Goal: Task Accomplishment & Management: Manage account settings

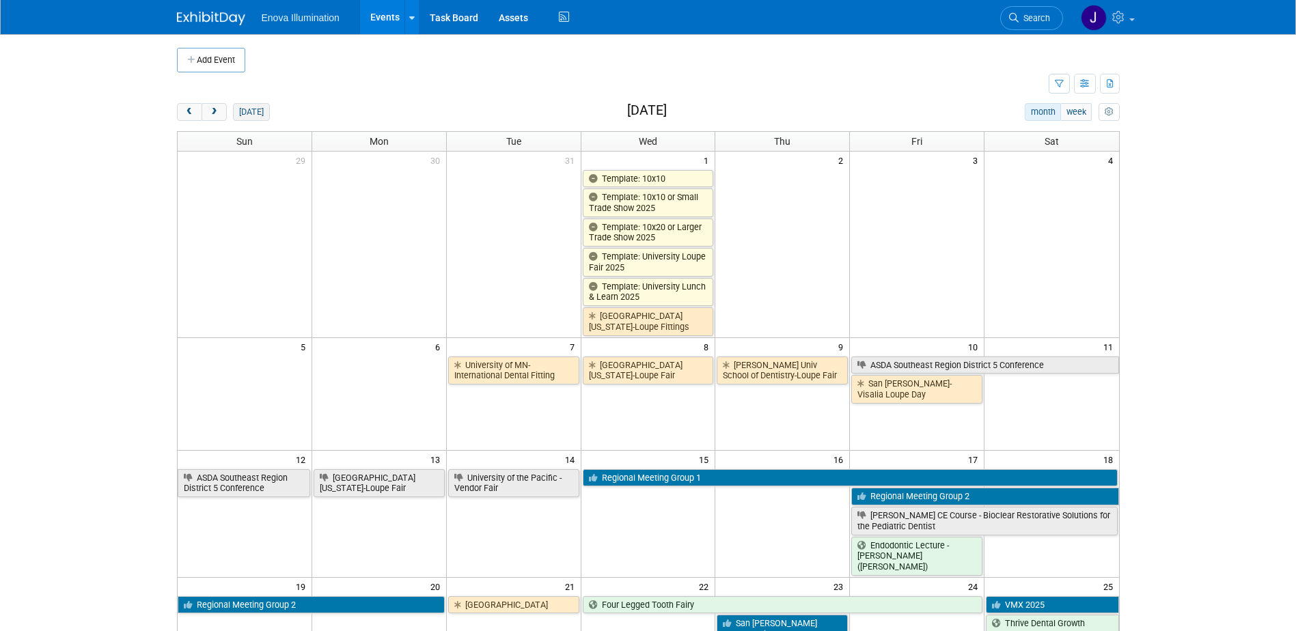
click at [255, 108] on button "[DATE]" at bounding box center [251, 112] width 36 height 18
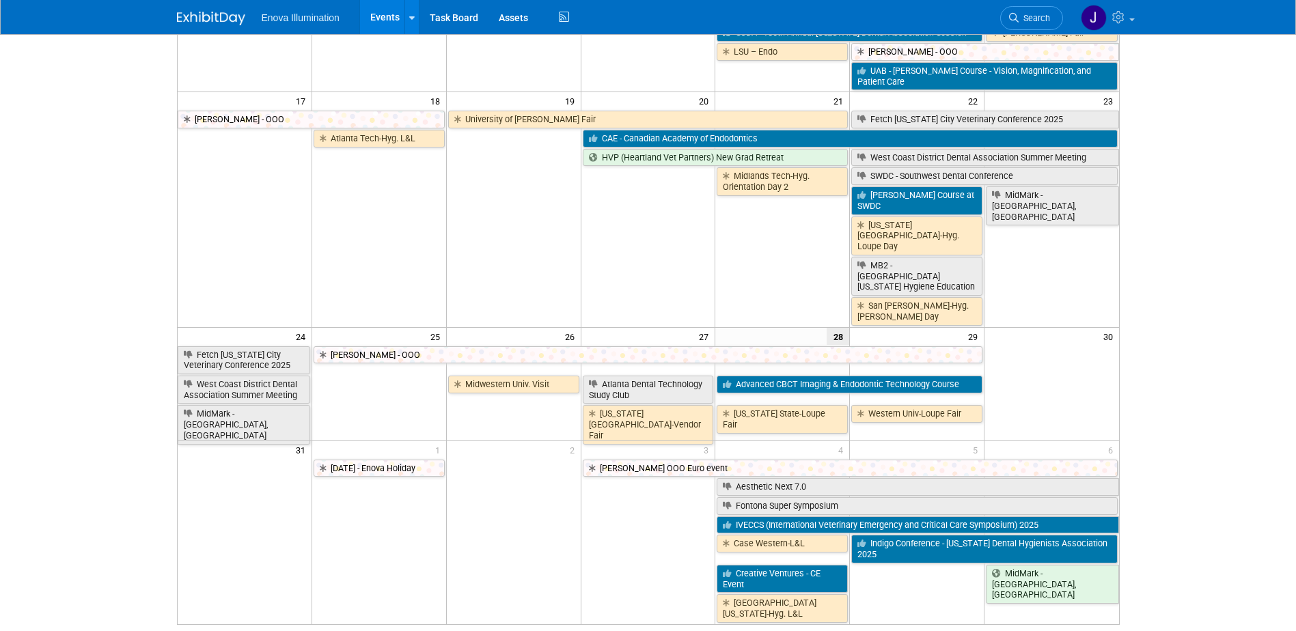
scroll to position [546, 0]
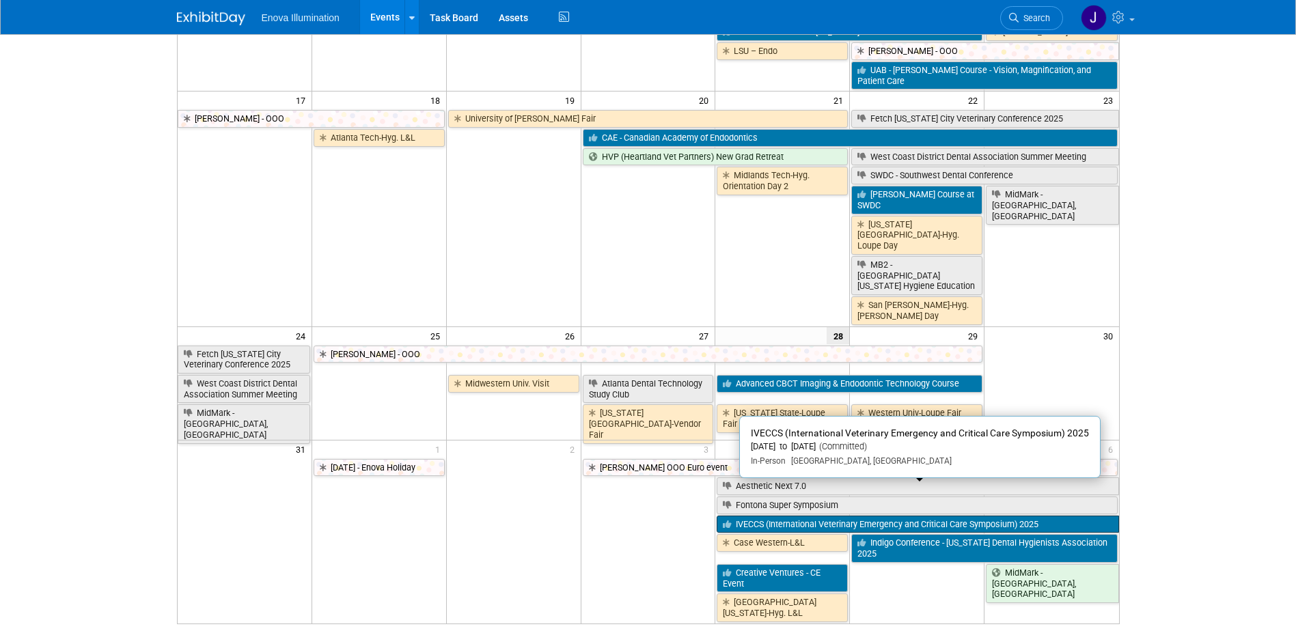
click at [743, 516] on link "IVECCS (International Veterinary Emergency and Critical Care Symposium) 2025" at bounding box center [918, 525] width 402 height 18
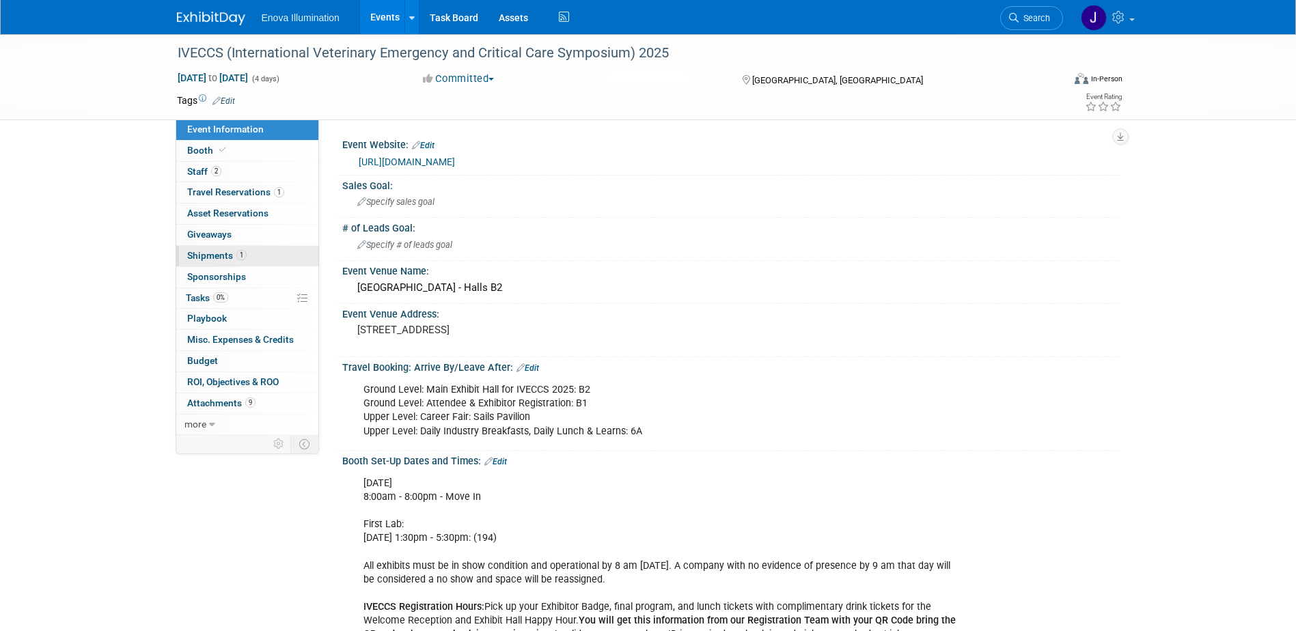
click at [221, 259] on span "Shipments 1" at bounding box center [216, 255] width 59 height 11
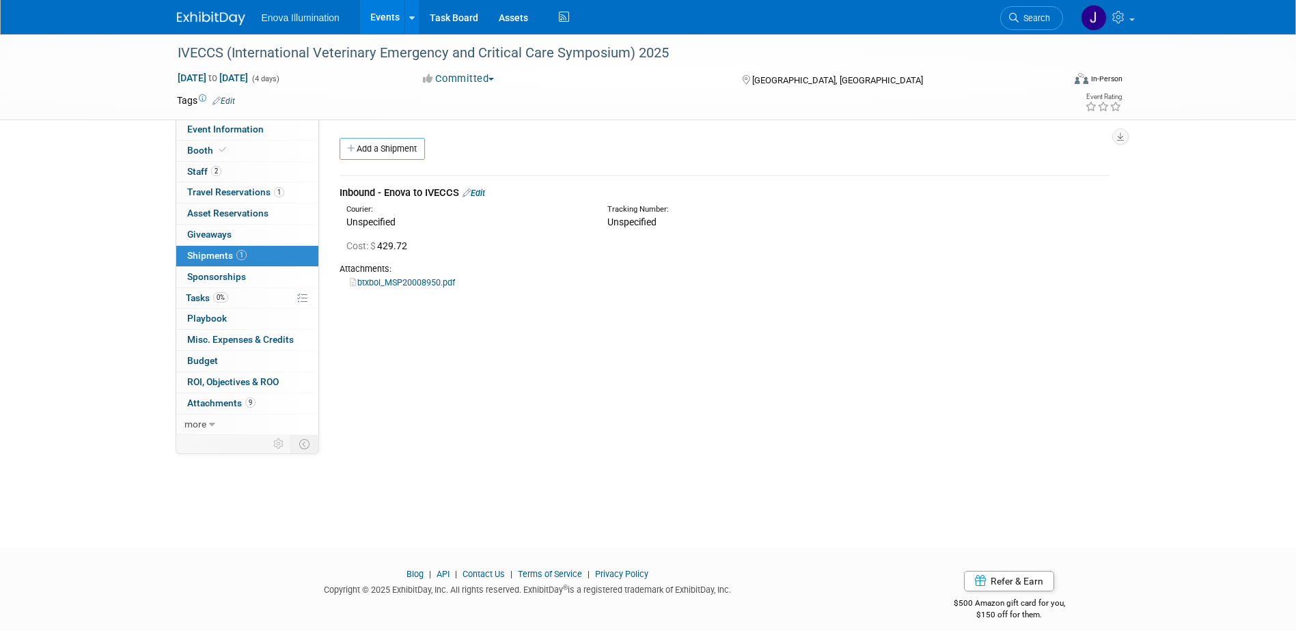
click at [217, 6] on link at bounding box center [219, 11] width 85 height 11
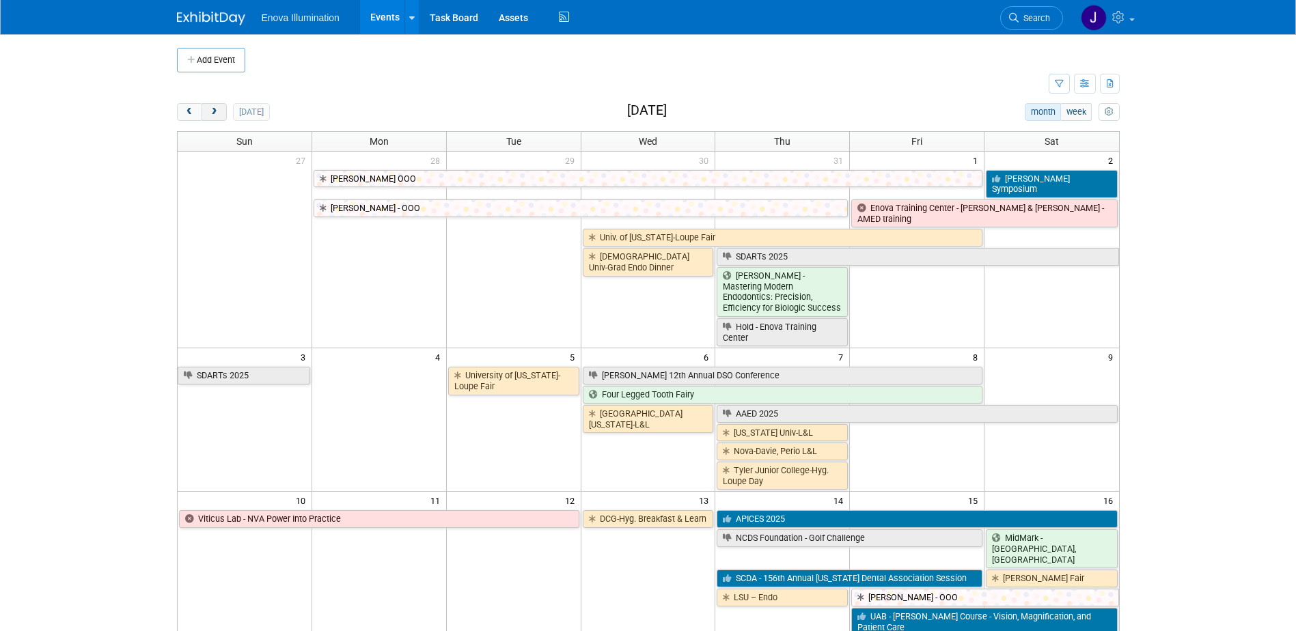
click at [215, 111] on span "next" at bounding box center [214, 112] width 10 height 9
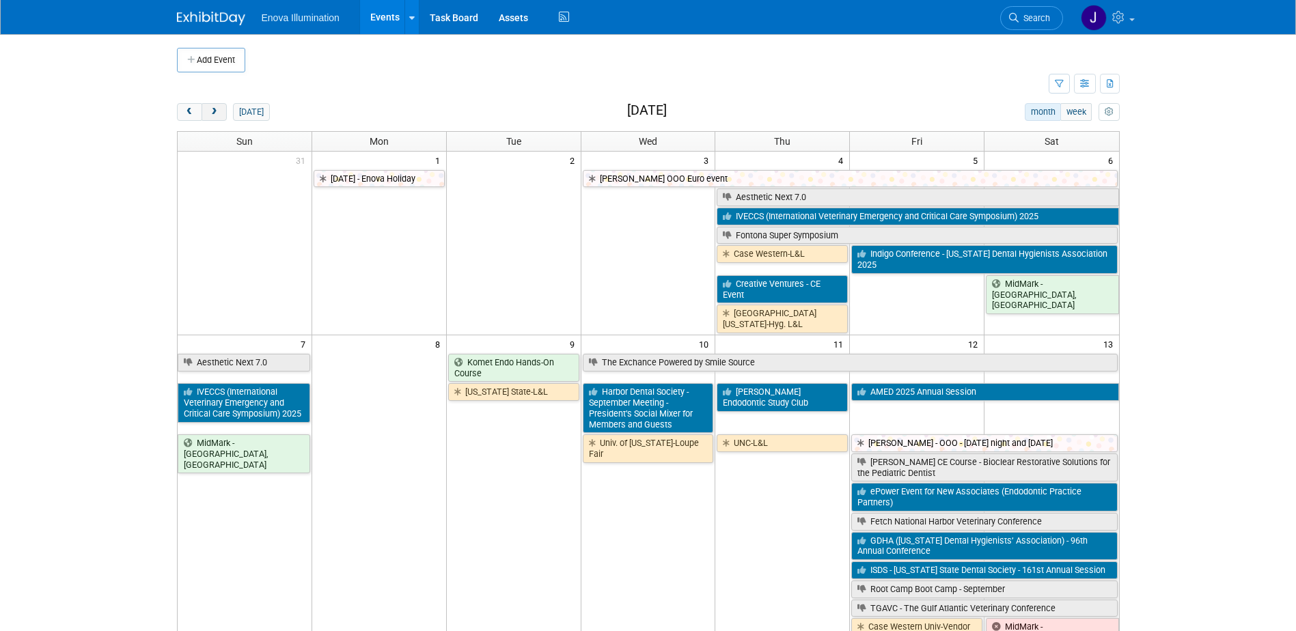
click at [215, 111] on span "next" at bounding box center [214, 112] width 10 height 9
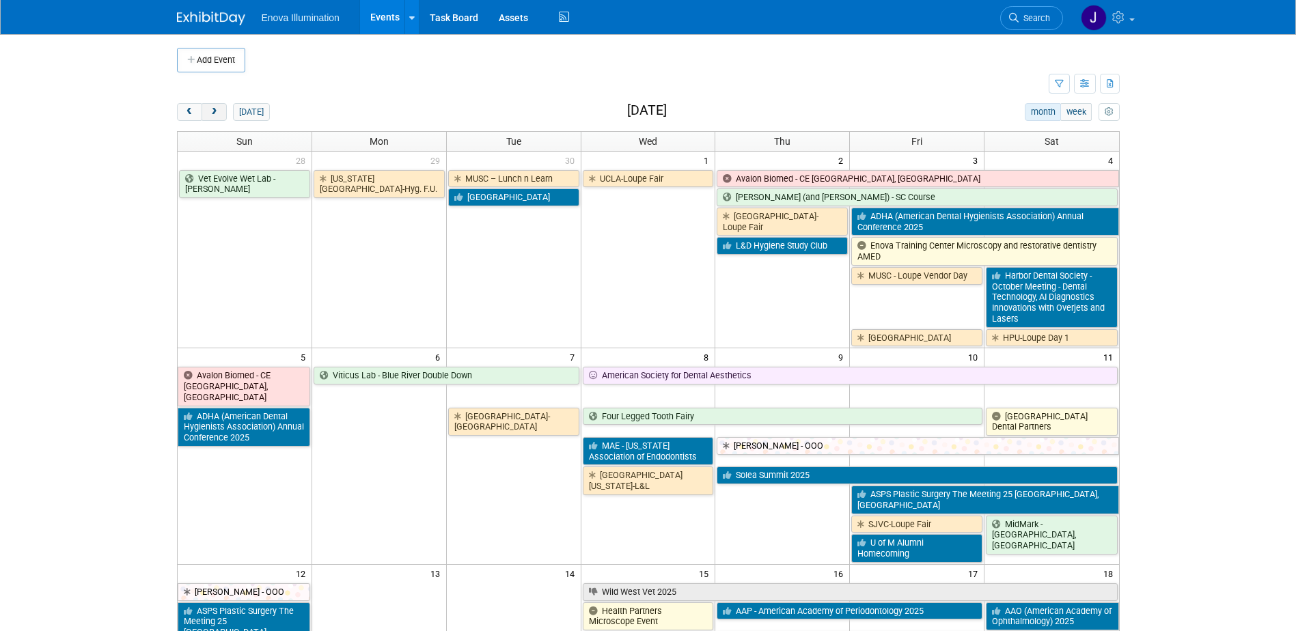
click at [215, 111] on span "next" at bounding box center [214, 112] width 10 height 9
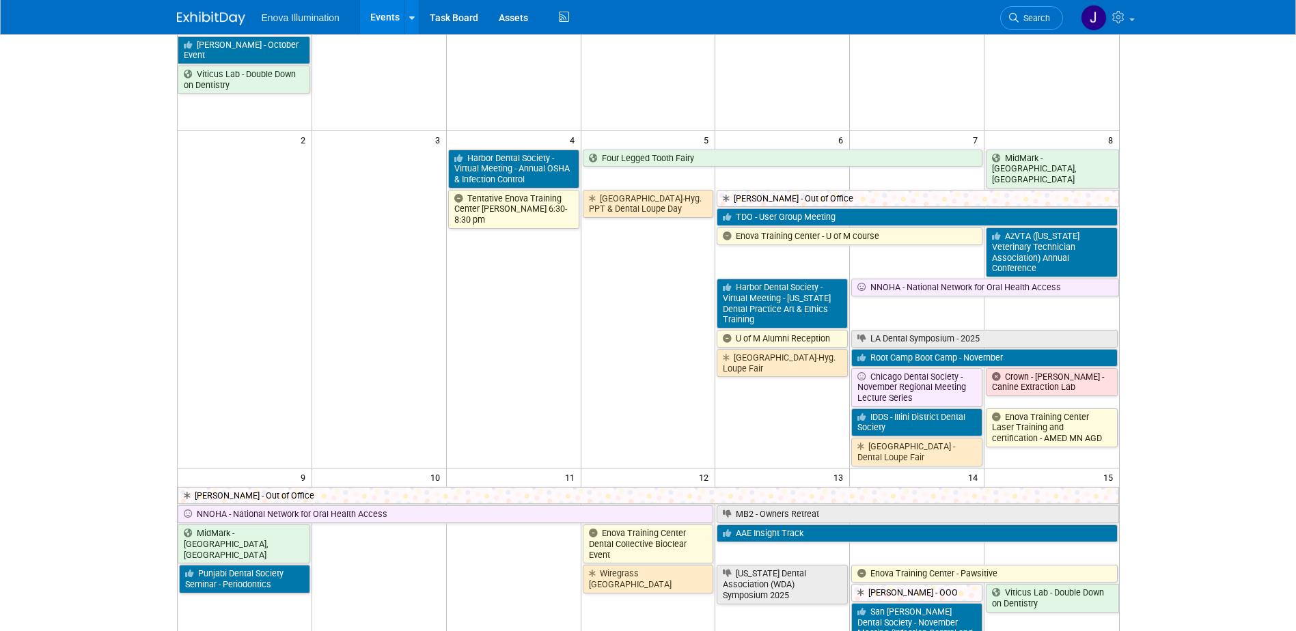
scroll to position [137, 0]
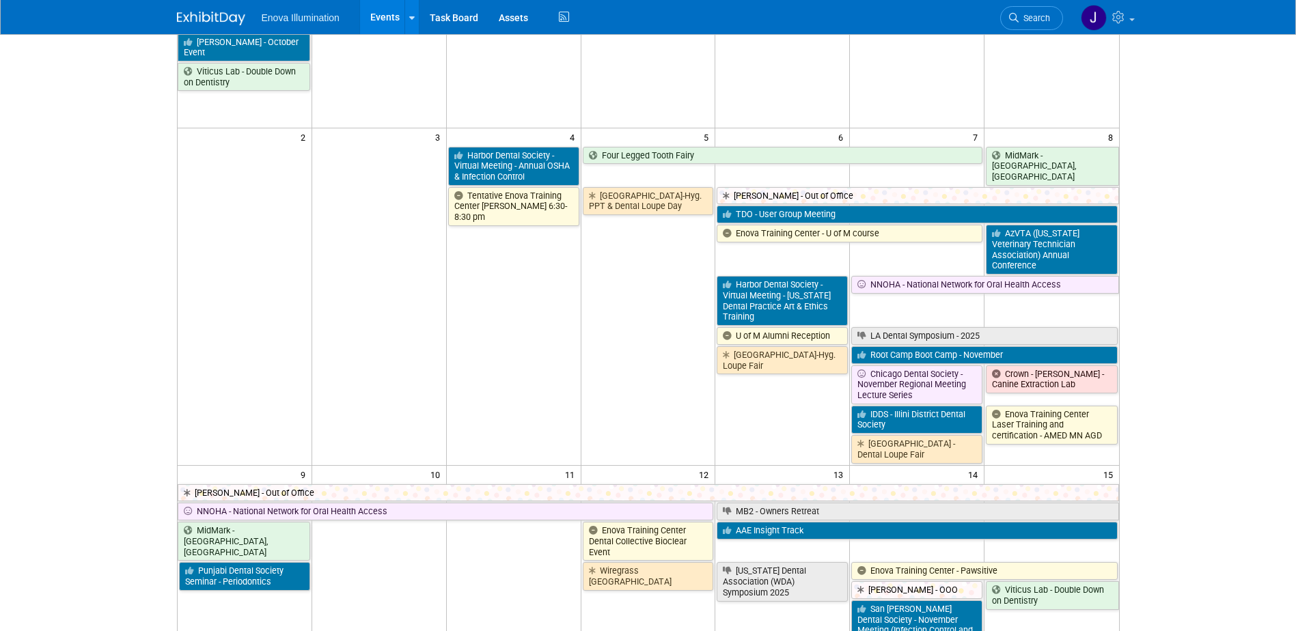
drag, startPoint x: 1033, startPoint y: 10, endPoint x: 1004, endPoint y: 23, distance: 31.2
click at [1033, 10] on link "Search" at bounding box center [1031, 18] width 63 height 24
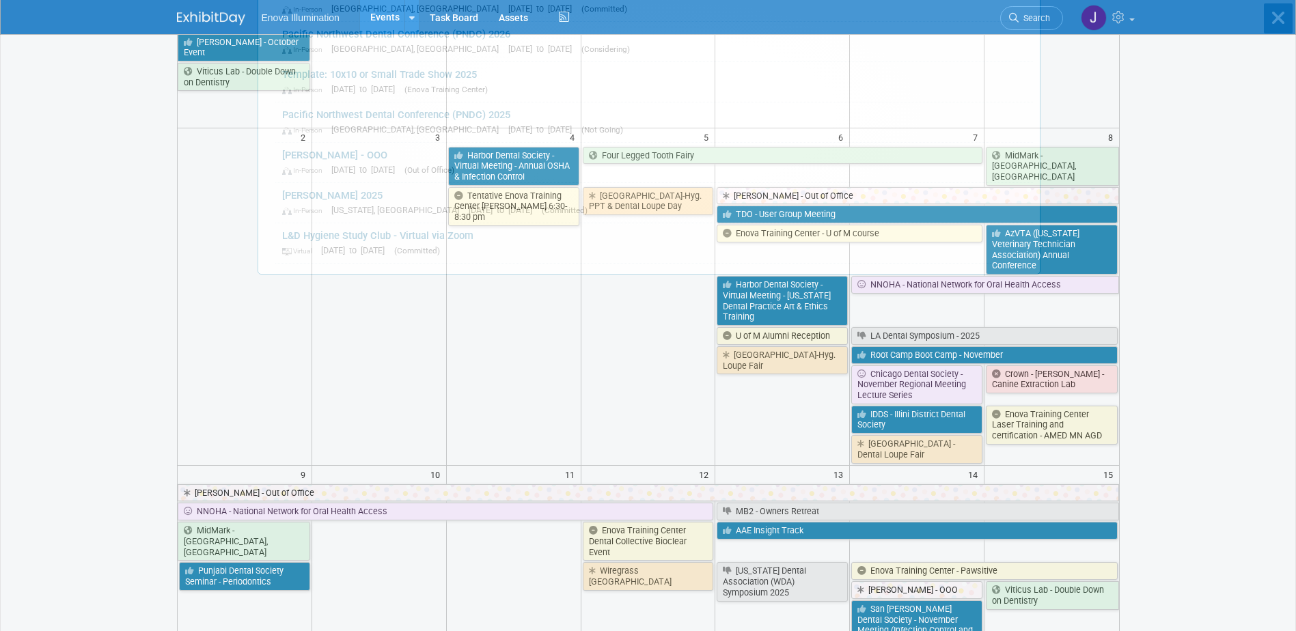
scroll to position [0, 0]
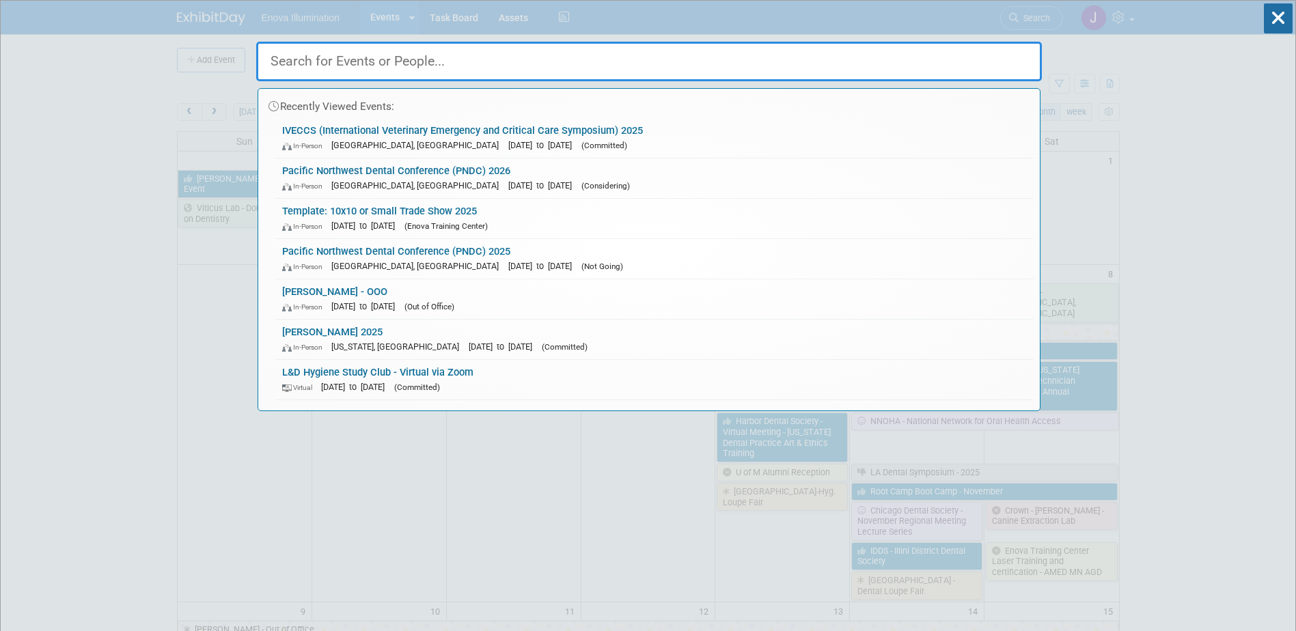
click at [939, 48] on input "text" at bounding box center [649, 62] width 786 height 40
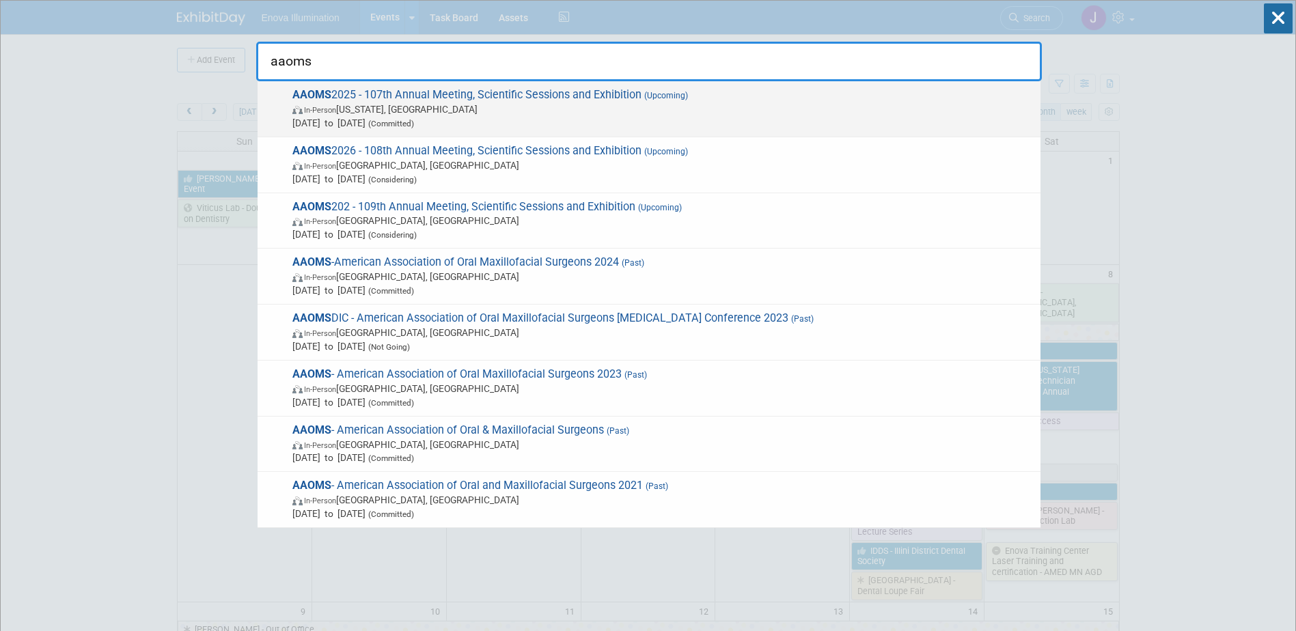
type input "aaoms"
click at [441, 99] on span "AAOMS 2025 - 107th Annual Meeting, Scientific Sessions and Exhibition (Upcoming…" at bounding box center [660, 109] width 745 height 42
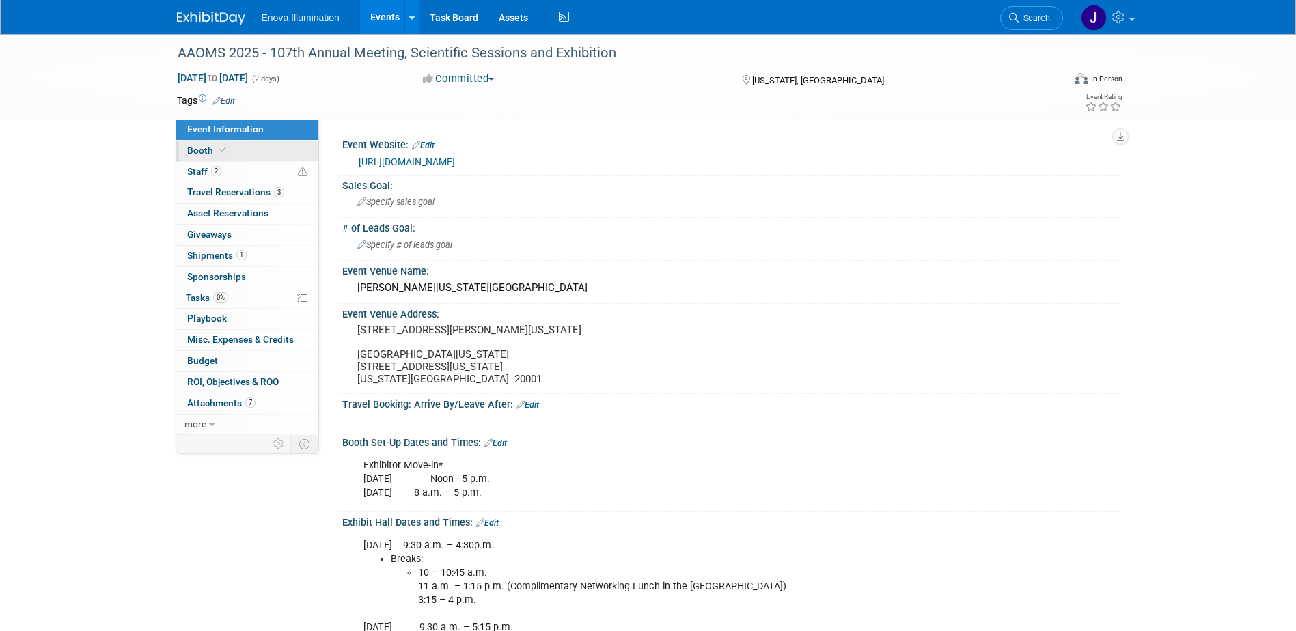
click at [273, 157] on link "Booth" at bounding box center [247, 151] width 142 height 20
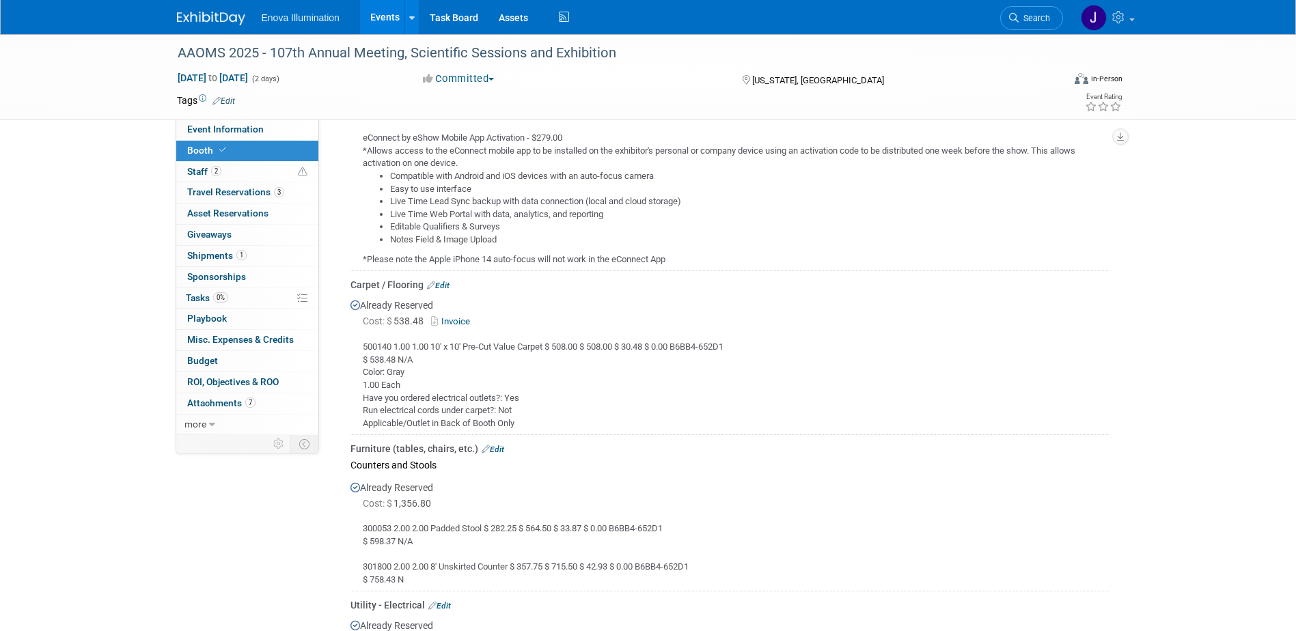
scroll to position [683, 0]
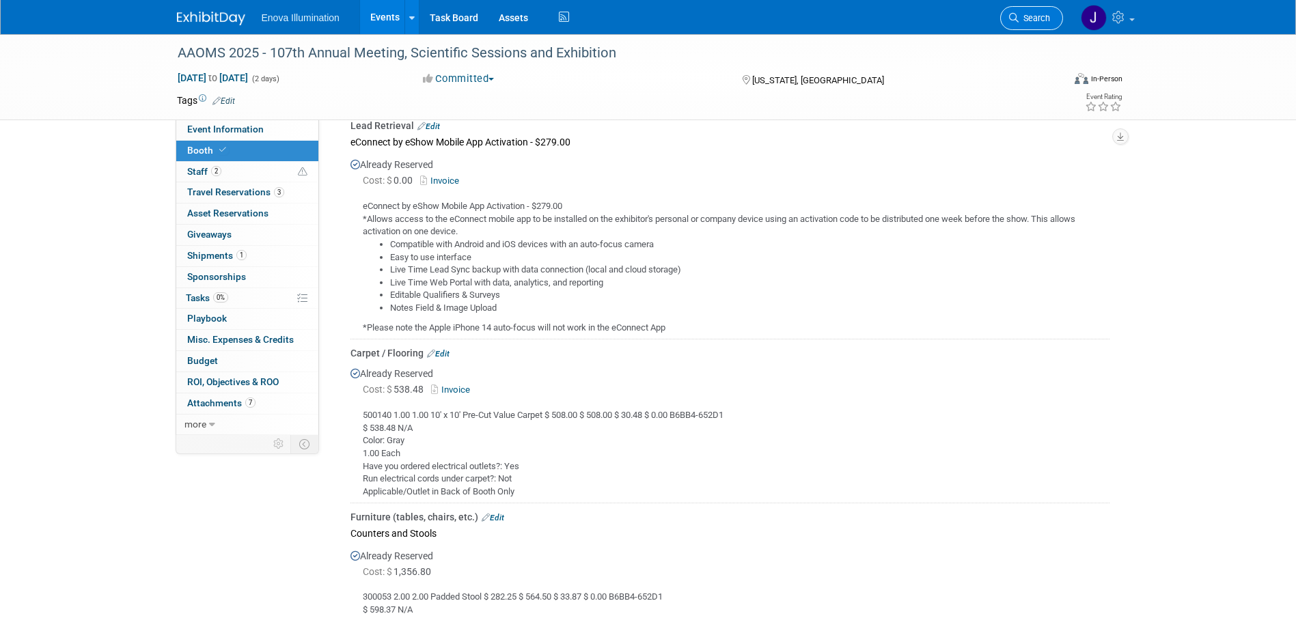
click at [1024, 20] on span "Search" at bounding box center [1033, 18] width 31 height 10
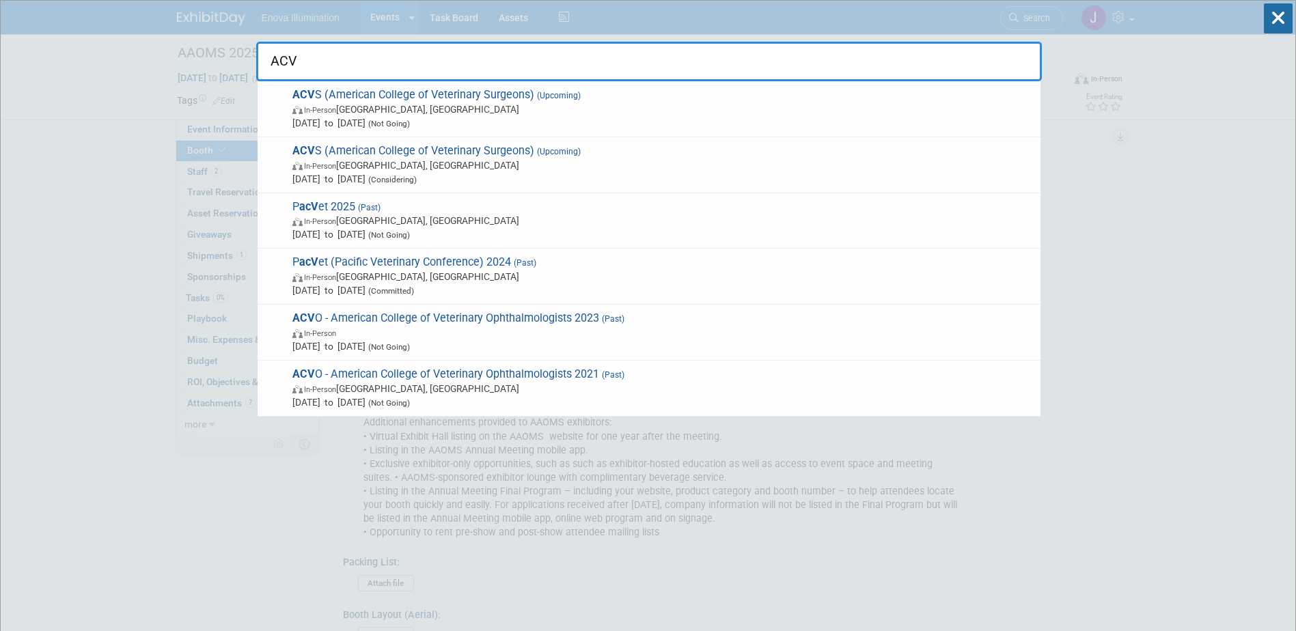
type input "ACV"
drag, startPoint x: 337, startPoint y: 65, endPoint x: 260, endPoint y: 51, distance: 79.1
click at [262, 51] on input "ACV" at bounding box center [649, 62] width 786 height 40
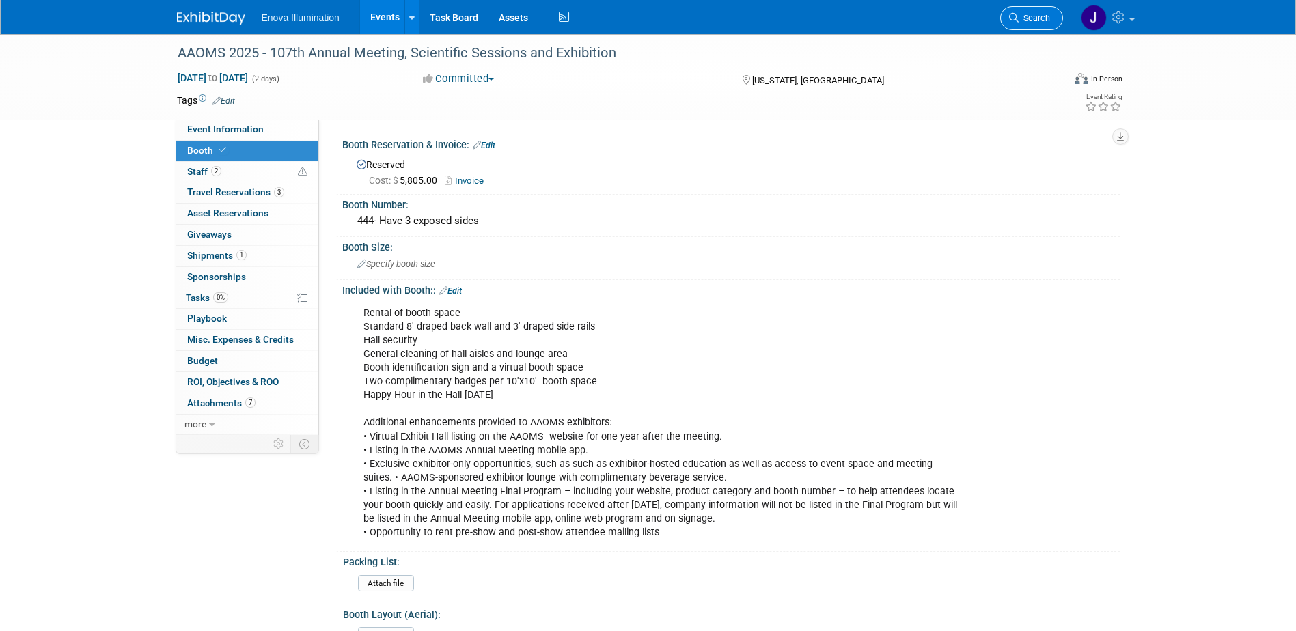
click at [1022, 18] on span "Search" at bounding box center [1033, 18] width 31 height 10
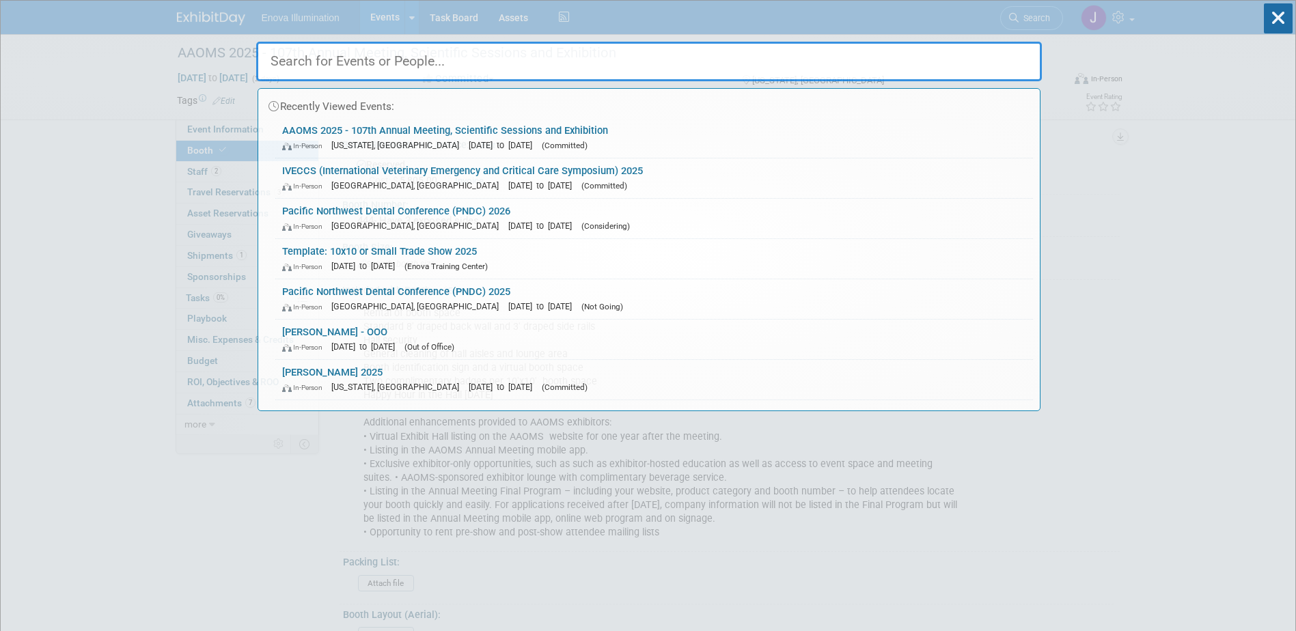
click at [848, 64] on input "text" at bounding box center [649, 62] width 786 height 40
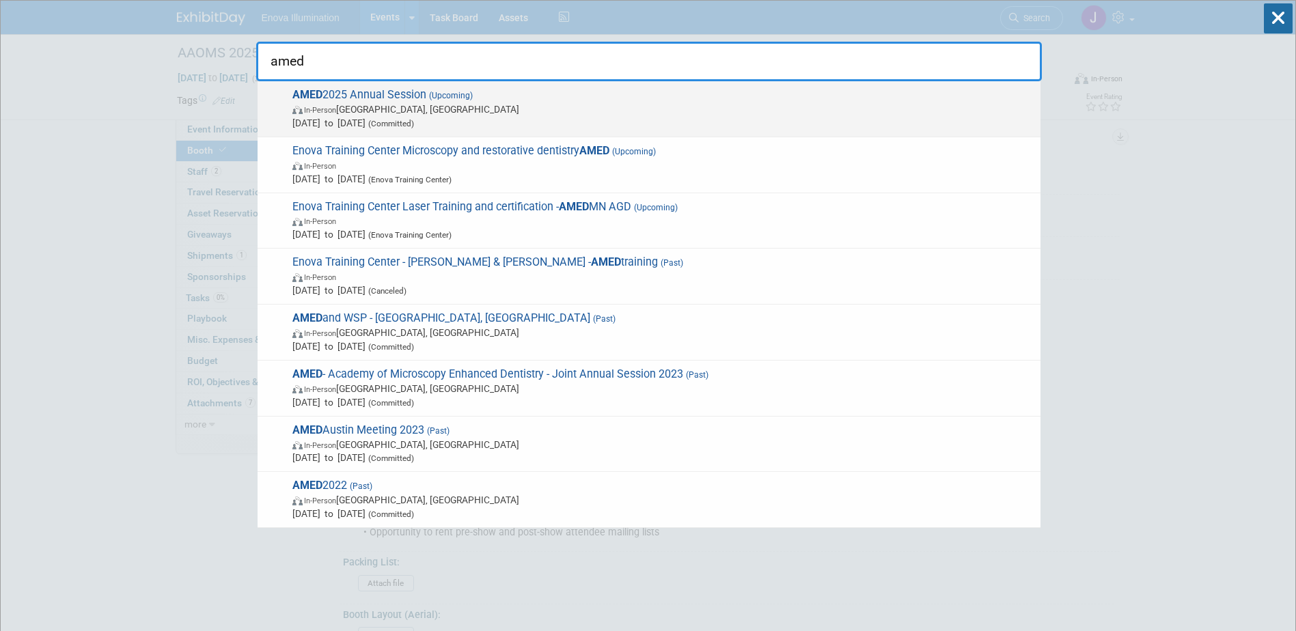
type input "amed"
click at [389, 93] on span "AMED 2025 Annual Session (Upcoming) In-Person San Diego, CA Sep 12, 2025 to Sep…" at bounding box center [660, 109] width 745 height 42
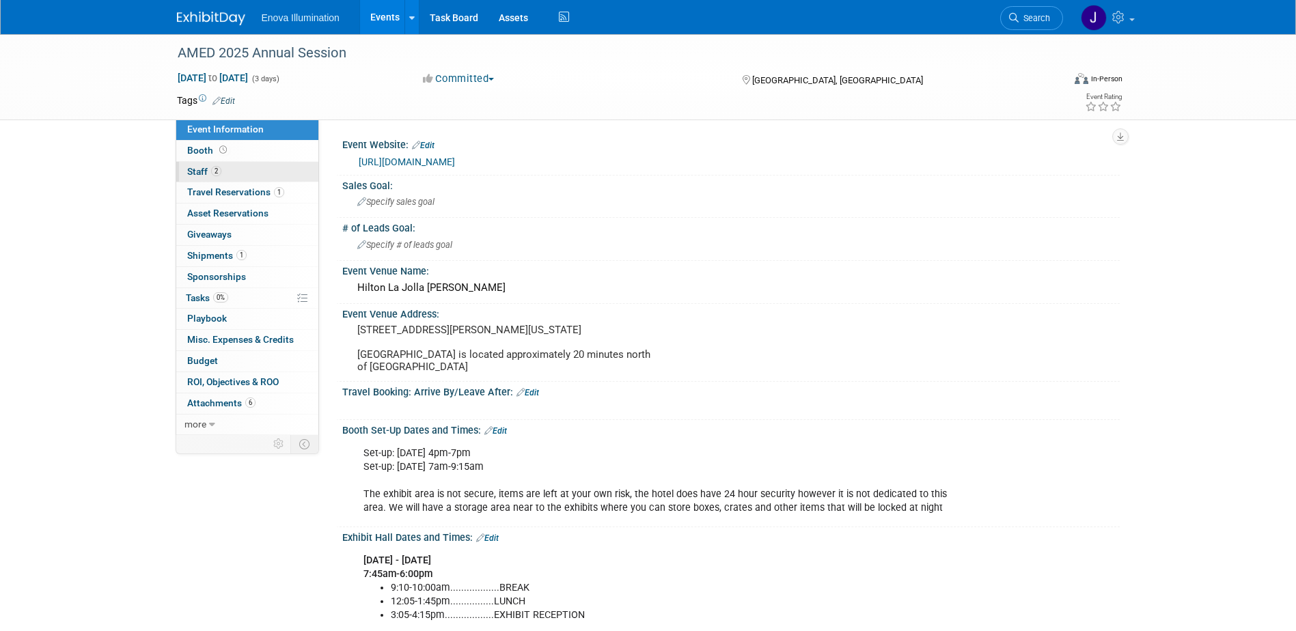
click at [234, 168] on link "2 Staff 2" at bounding box center [247, 172] width 142 height 20
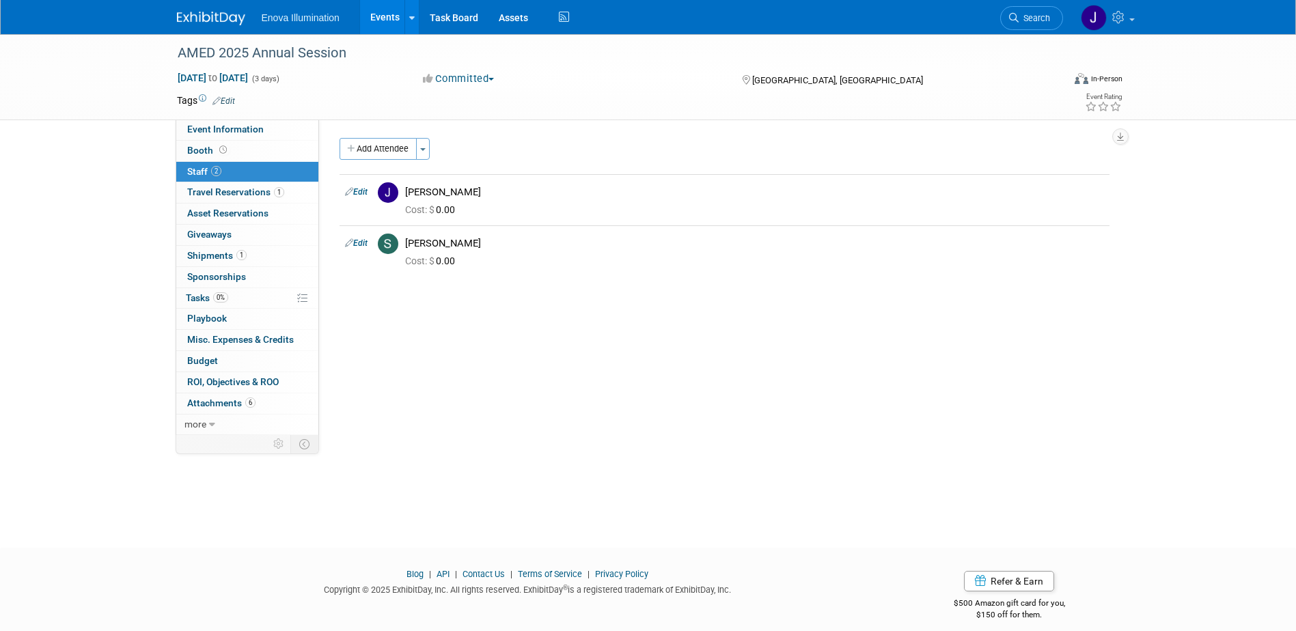
click at [223, 17] on img at bounding box center [211, 19] width 68 height 14
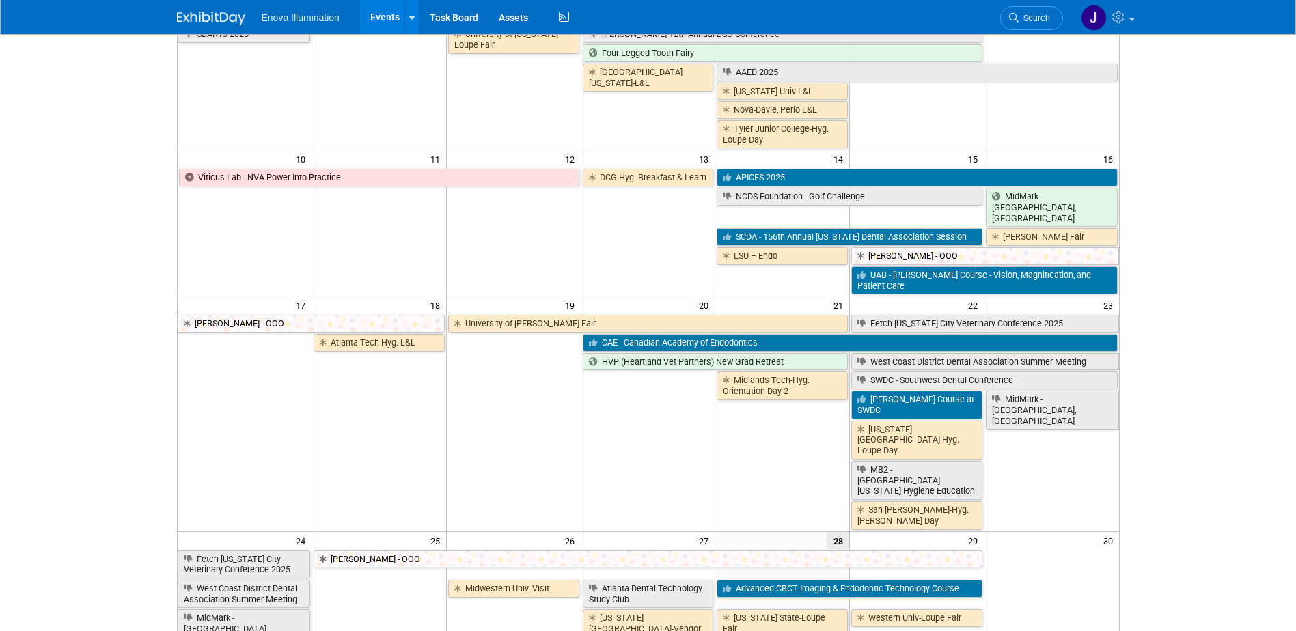
scroll to position [410, 0]
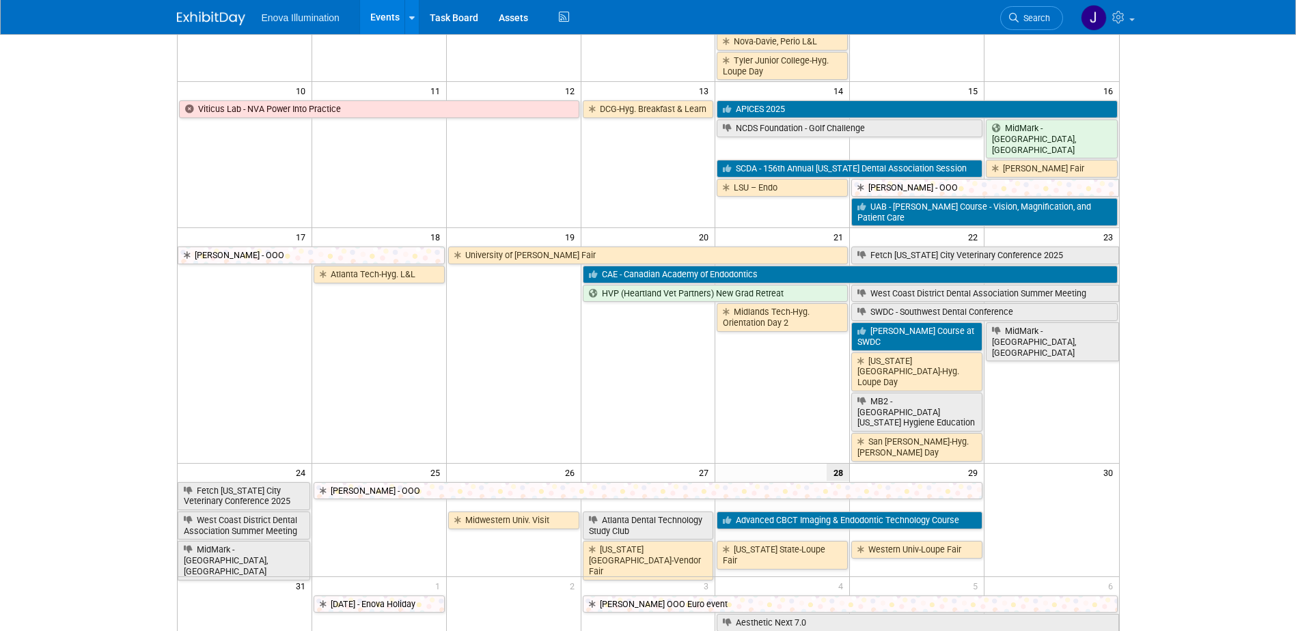
click at [1024, 16] on span "Search" at bounding box center [1033, 18] width 31 height 10
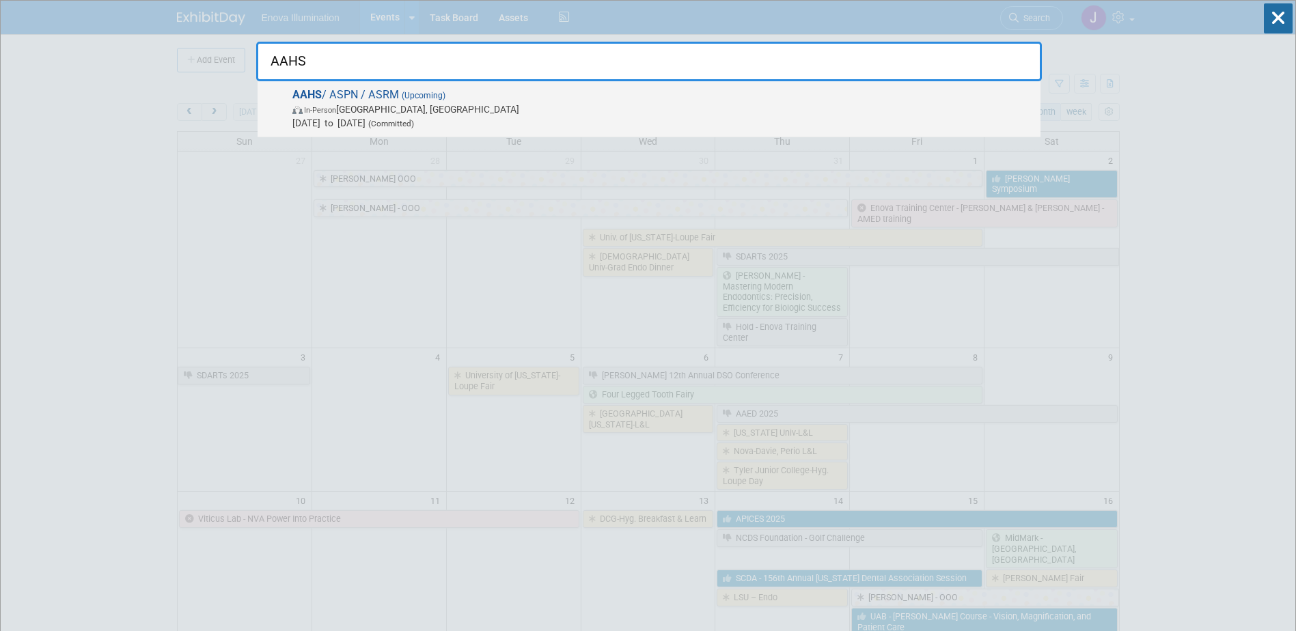
type input "AAHS"
click at [416, 92] on span "(Upcoming)" at bounding box center [422, 96] width 46 height 10
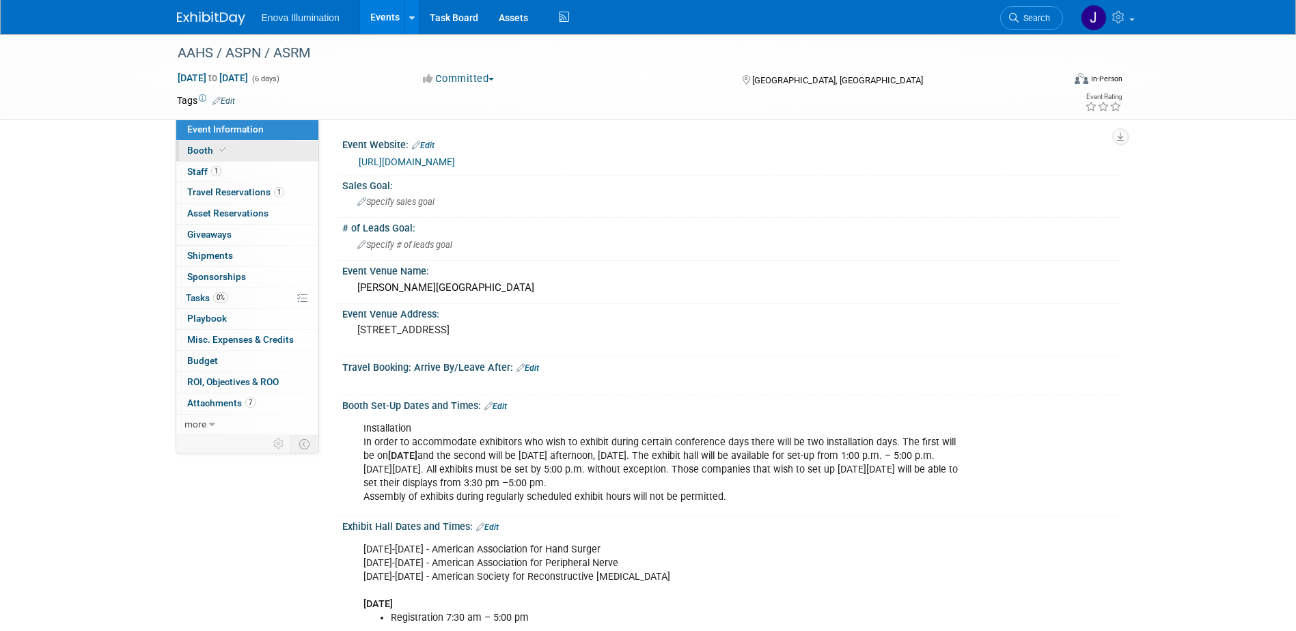
click at [245, 154] on link "Booth" at bounding box center [247, 151] width 142 height 20
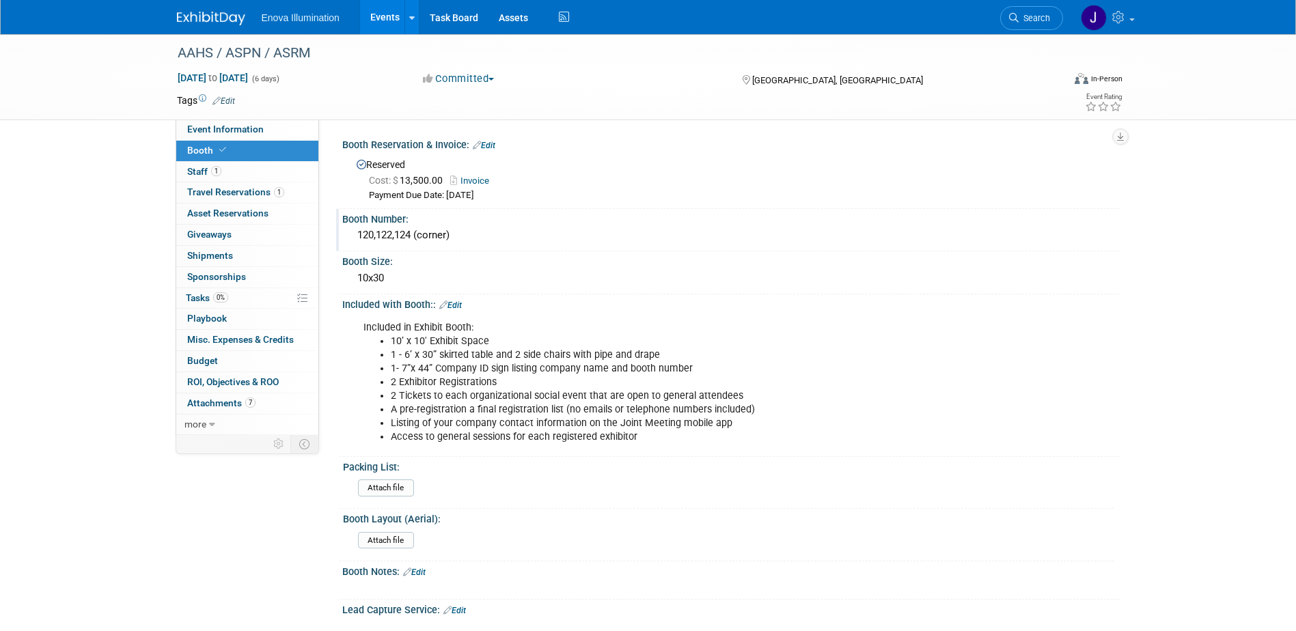
click at [404, 221] on div "Booth Number:" at bounding box center [730, 217] width 777 height 17
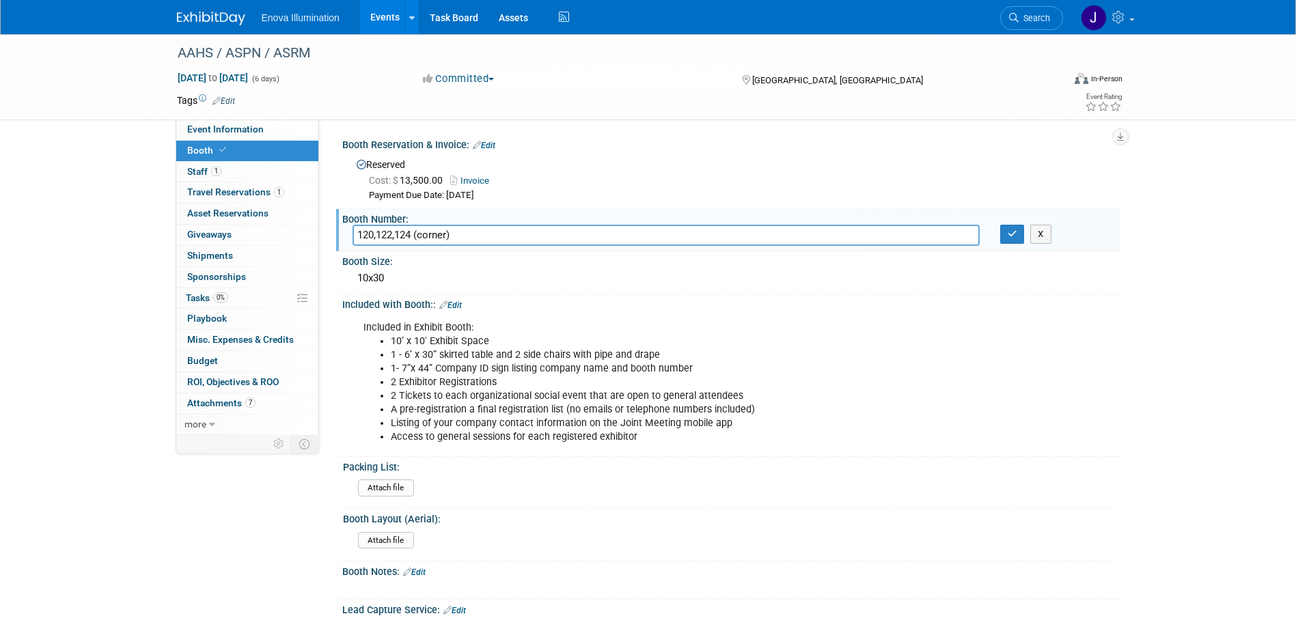
click at [377, 234] on input "120,122,124 (corner)" at bounding box center [665, 235] width 627 height 21
type input "120 - Combination of booths 120, 122,124 (corner)"
click at [1008, 232] on icon "button" at bounding box center [1013, 234] width 10 height 9
